Goal: Information Seeking & Learning: Learn about a topic

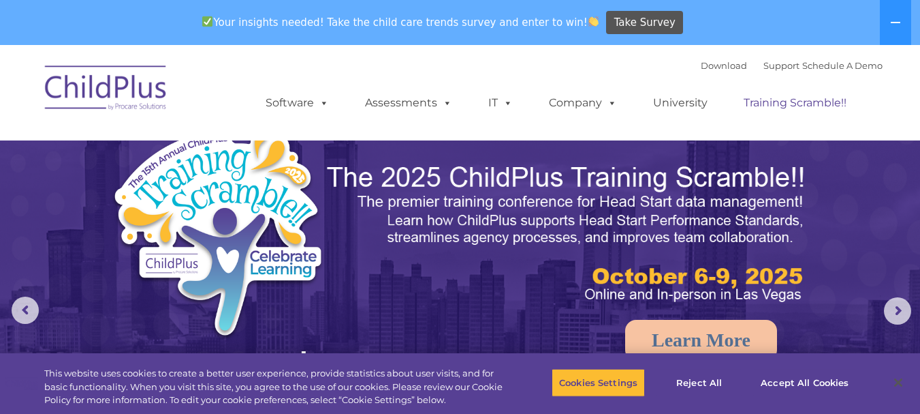
select select "MEDIUM"
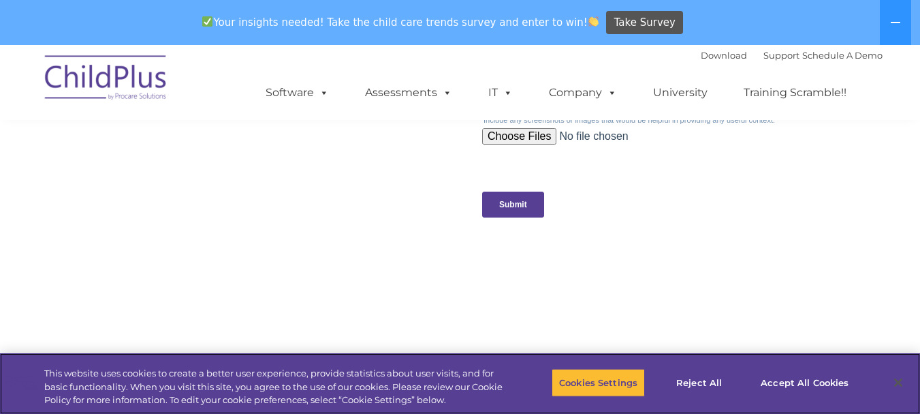
scroll to position [1446, 0]
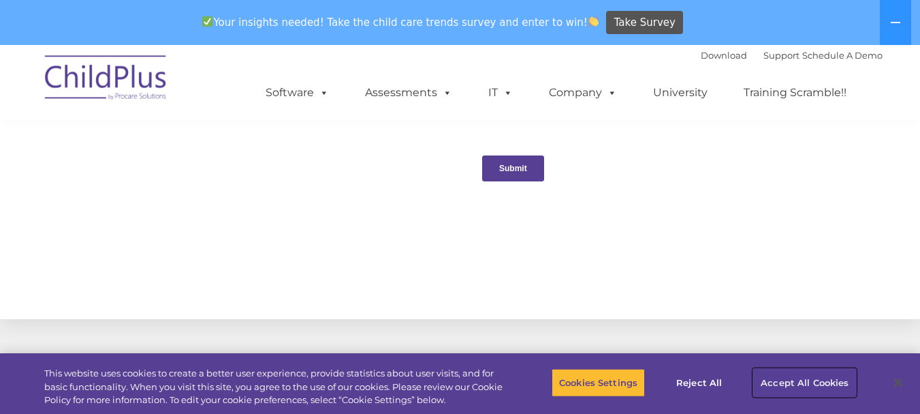
click at [823, 379] on button "Accept All Cookies" at bounding box center [804, 382] width 103 height 29
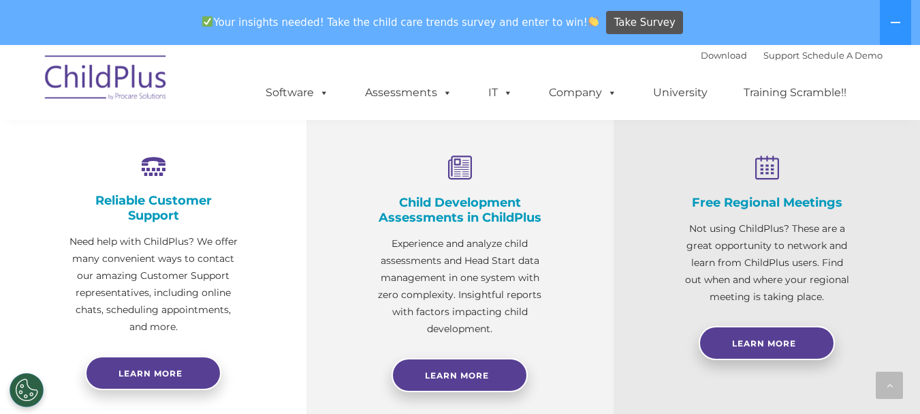
scroll to position [439, 0]
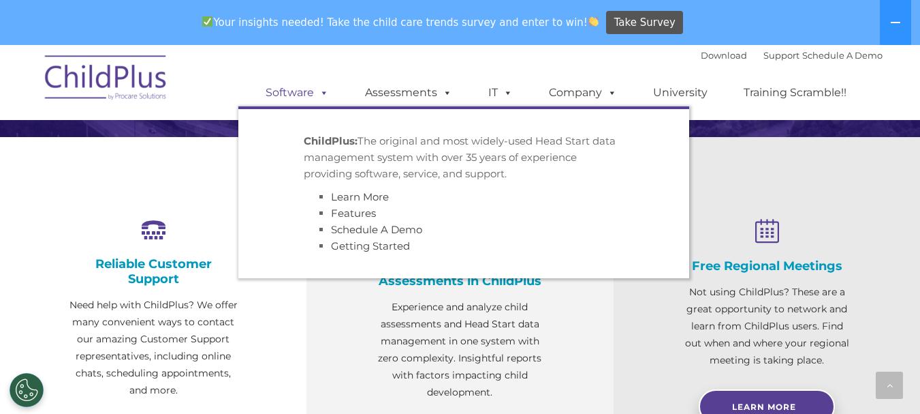
click at [332, 93] on link "Software" at bounding box center [297, 92] width 91 height 27
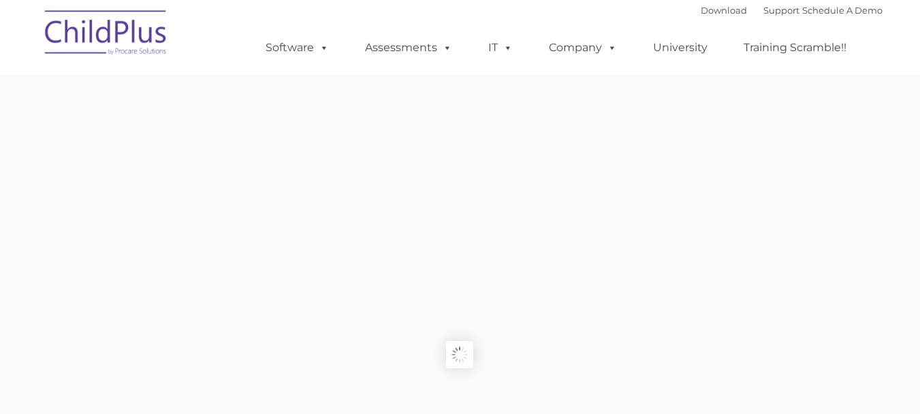
type input ""
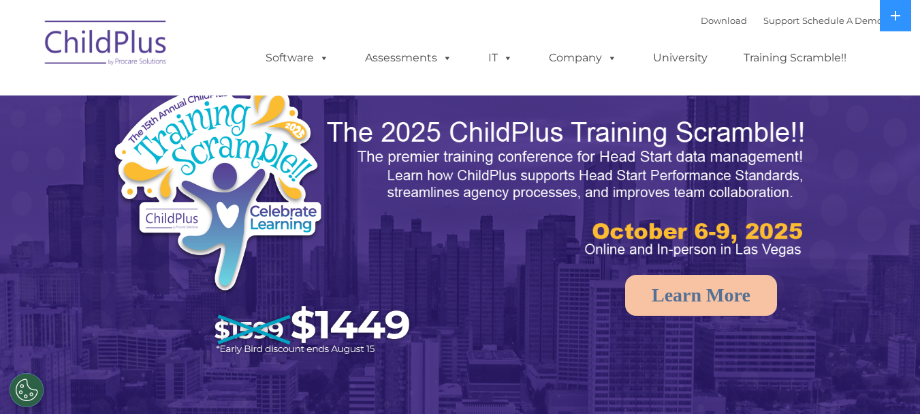
select select "MEDIUM"
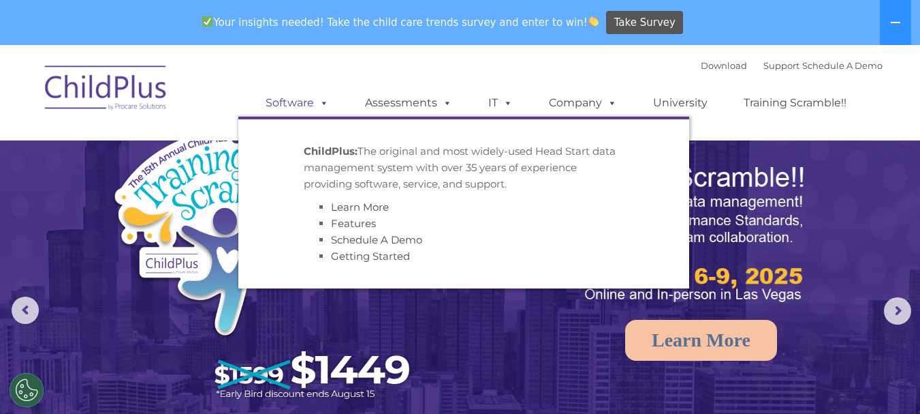
click at [328, 97] on span at bounding box center [321, 102] width 15 height 13
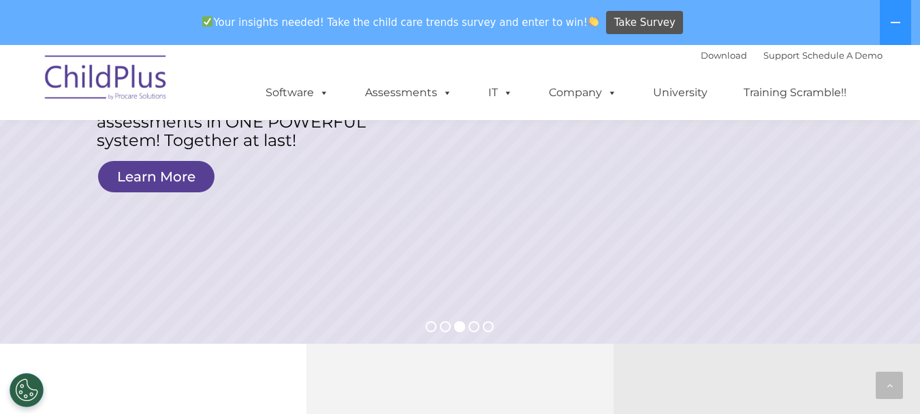
scroll to position [218, 0]
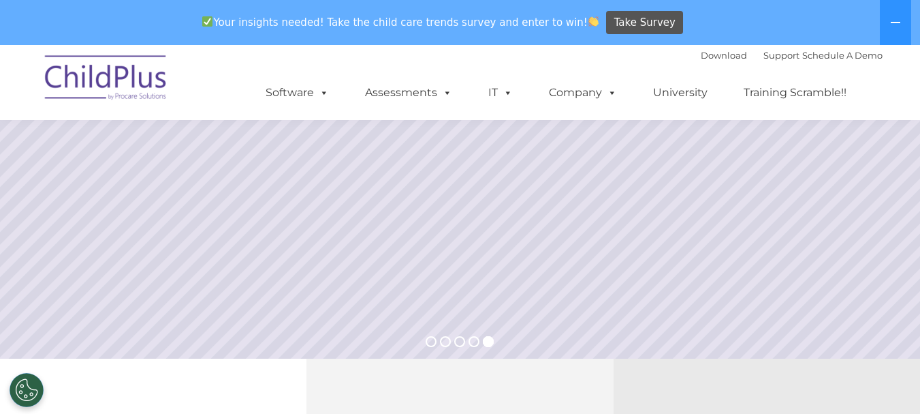
click at [751, 63] on div "Download Support | Schedule A Demo " at bounding box center [792, 55] width 182 height 20
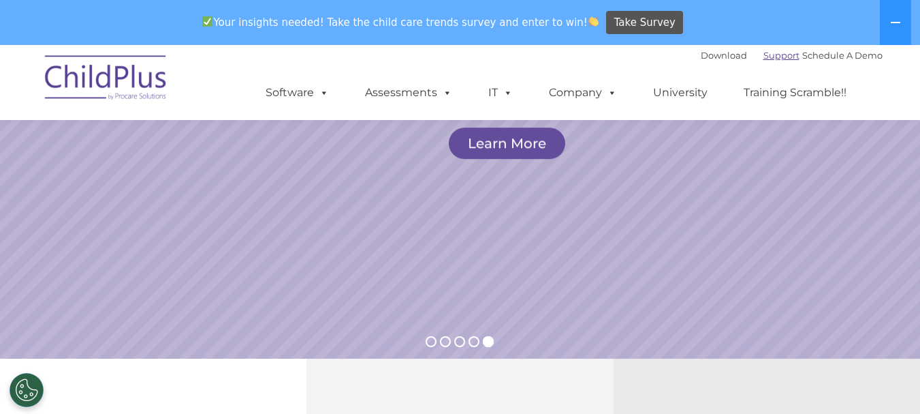
click at [764, 52] on link "Support" at bounding box center [782, 55] width 36 height 11
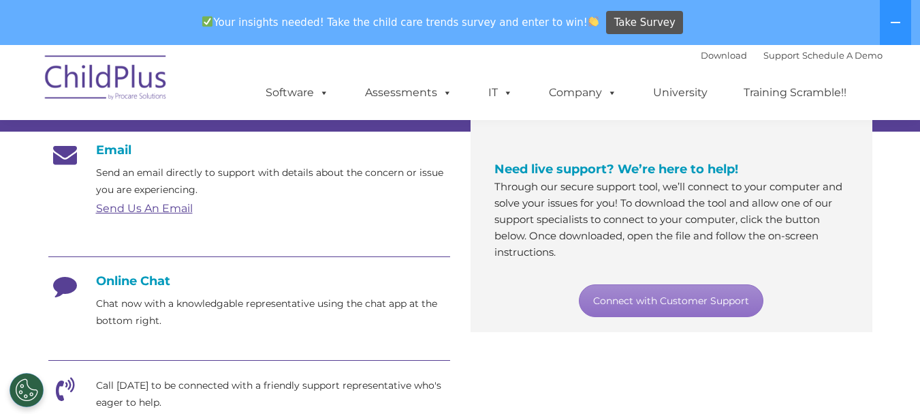
scroll to position [242, 0]
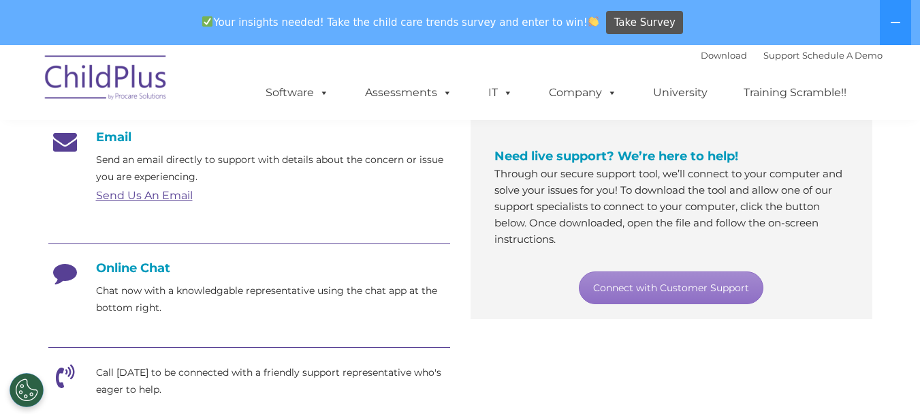
drag, startPoint x: 925, startPoint y: 84, endPoint x: 930, endPoint y: 151, distance: 66.9
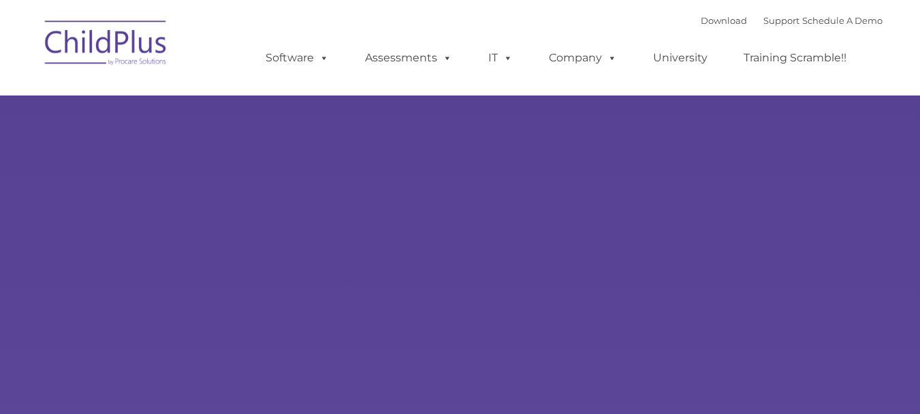
type input ""
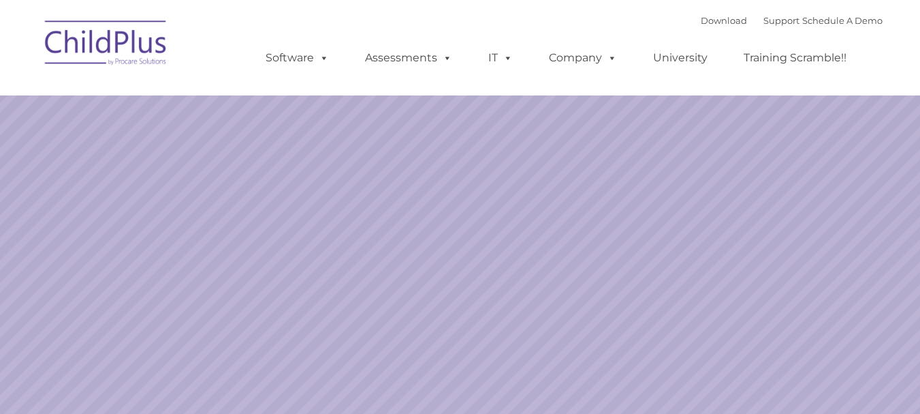
select select "MEDIUM"
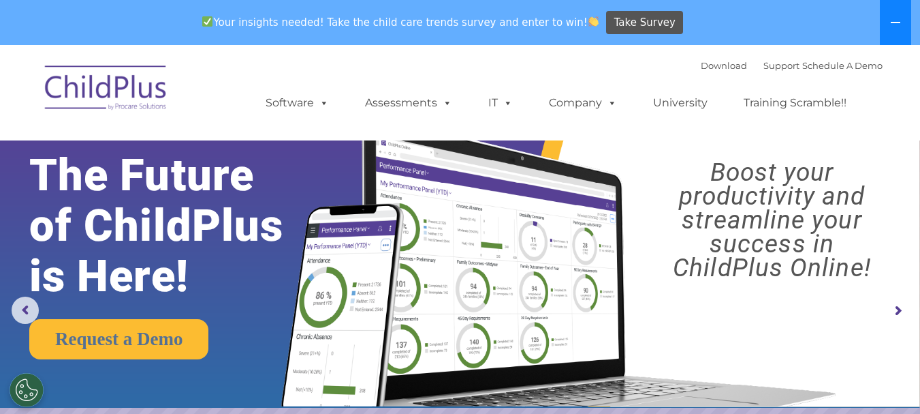
click at [900, 29] on button at bounding box center [895, 22] width 31 height 45
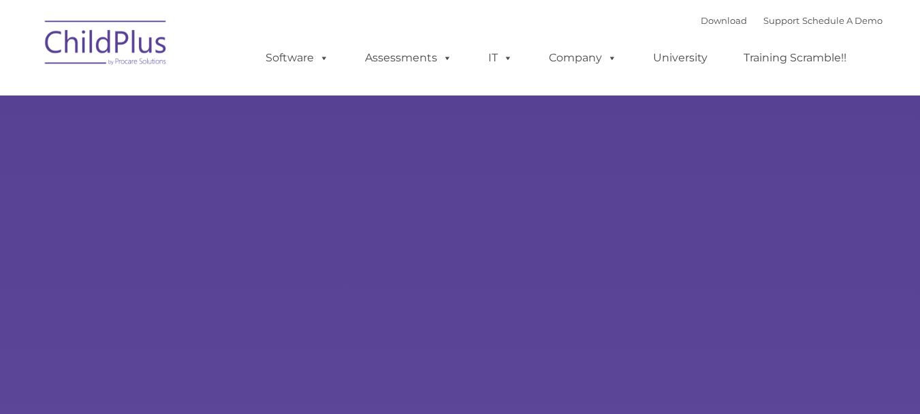
type input ""
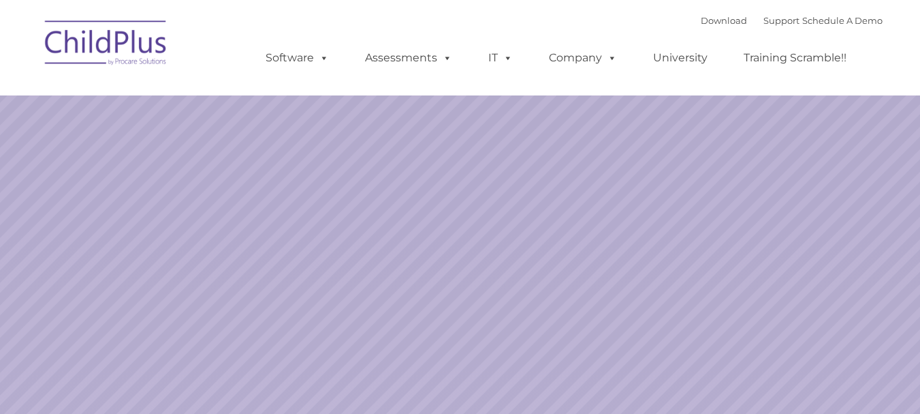
select select "MEDIUM"
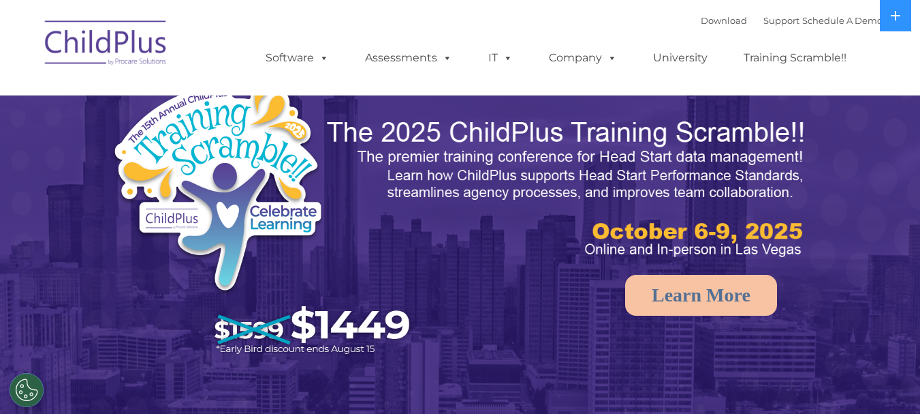
click at [188, 156] on img at bounding box center [265, 220] width 309 height 285
click at [765, 19] on link "Support" at bounding box center [782, 20] width 36 height 11
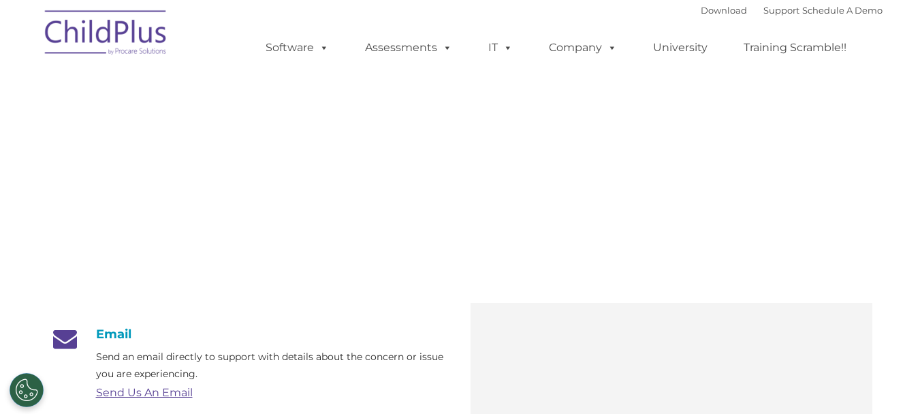
click at [721, 26] on div "Download Support | Schedule A Demo  MENU MENU Software ChildPlus: The original…" at bounding box center [560, 37] width 644 height 75
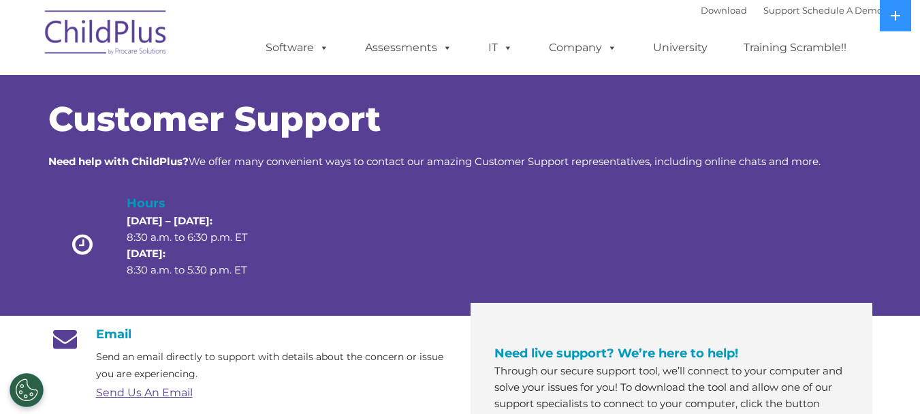
click at [719, 16] on div "Download Support | Schedule A Demo " at bounding box center [792, 10] width 182 height 20
click at [718, 10] on link "Download" at bounding box center [724, 10] width 46 height 11
